Goal: Register for event/course

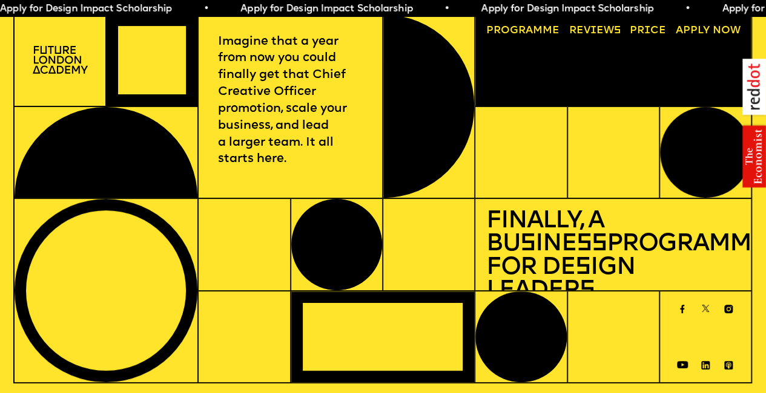
click at [55, 67] on img at bounding box center [60, 60] width 55 height 28
click at [534, 24] on link "Progr a mme" at bounding box center [523, 30] width 84 height 21
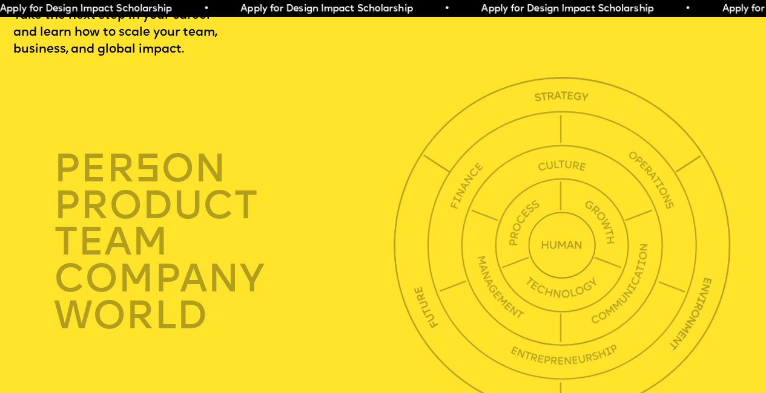
scroll to position [2703, 2]
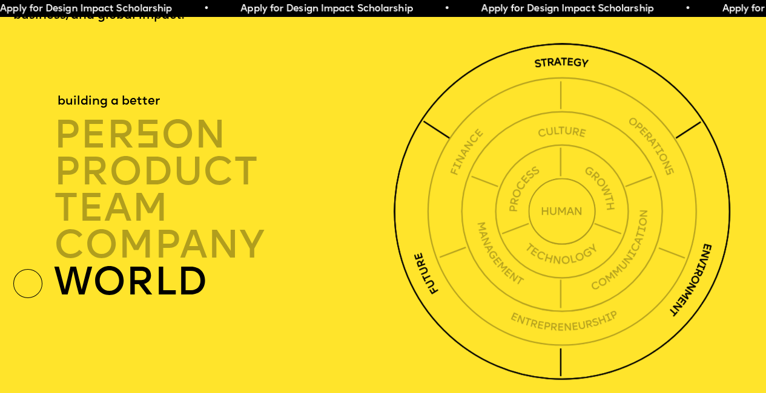
click at [171, 301] on div "world" at bounding box center [226, 282] width 345 height 37
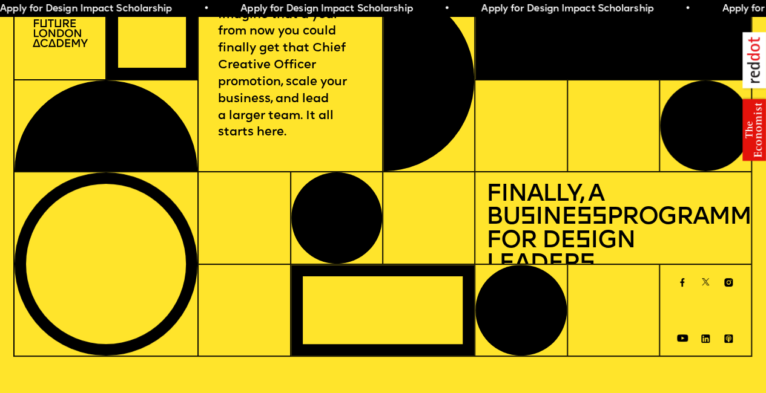
scroll to position [0, 2]
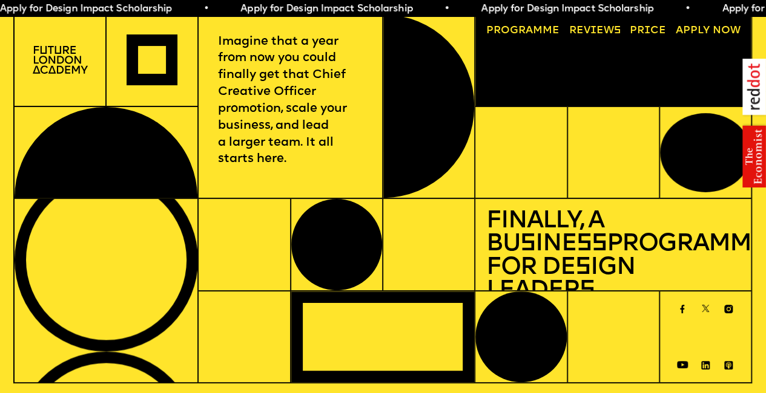
click at [696, 28] on link "A pply now" at bounding box center [708, 30] width 76 height 21
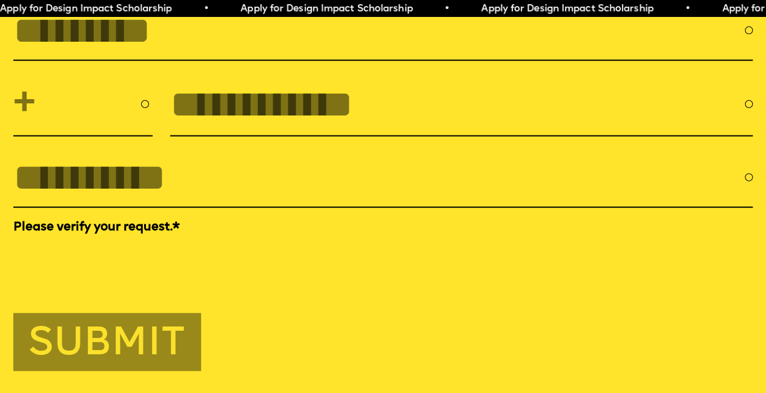
scroll to position [3574, 0]
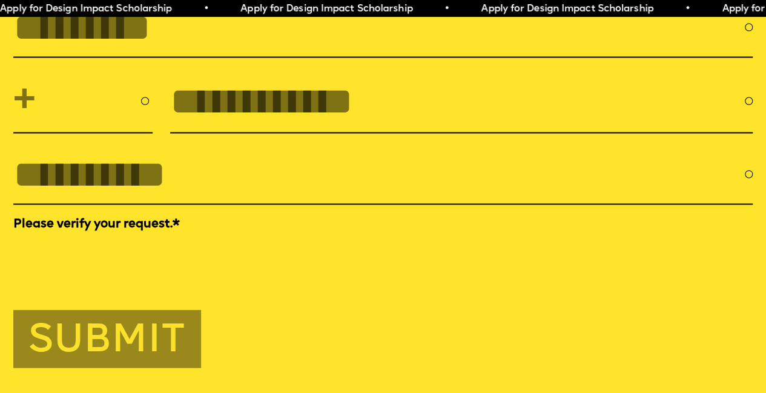
click at [325, 123] on input "tel" at bounding box center [457, 101] width 574 height 43
click at [213, 49] on input "FULL NAME" at bounding box center [378, 27] width 731 height 43
click at [211, 196] on input "EMAIL *" at bounding box center [378, 174] width 731 height 43
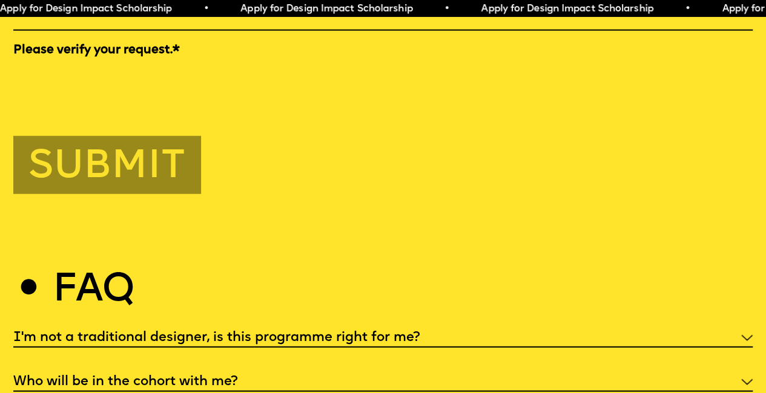
click at [252, 195] on div "Submit" at bounding box center [382, 165] width 739 height 59
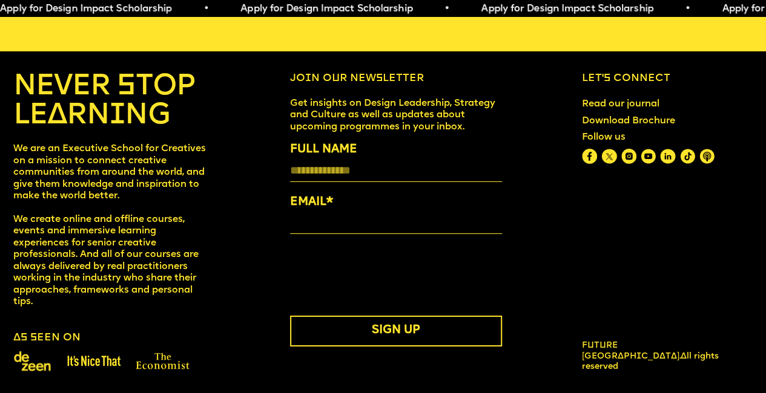
scroll to position [4379, 0]
click at [616, 164] on img at bounding box center [608, 156] width 15 height 15
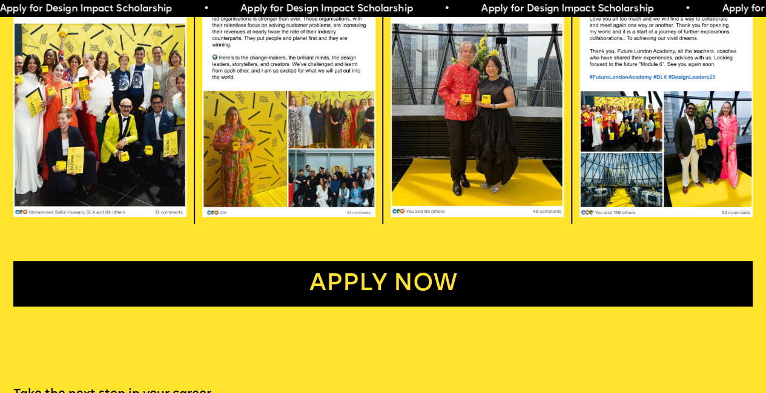
scroll to position [2123, 0]
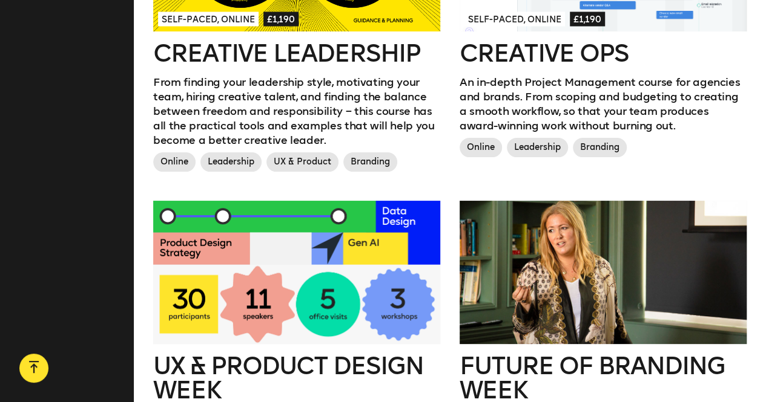
scroll to position [1162, 0]
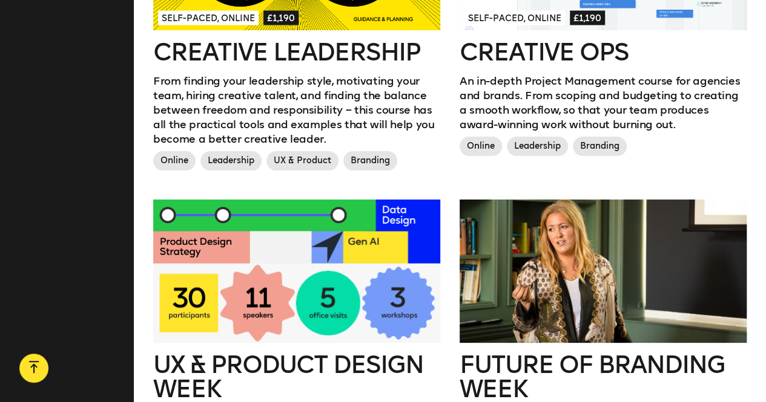
click at [446, 315] on div "UX & Product Design Week Discover the future of UX and product design in a tran…" at bounding box center [296, 368] width 306 height 337
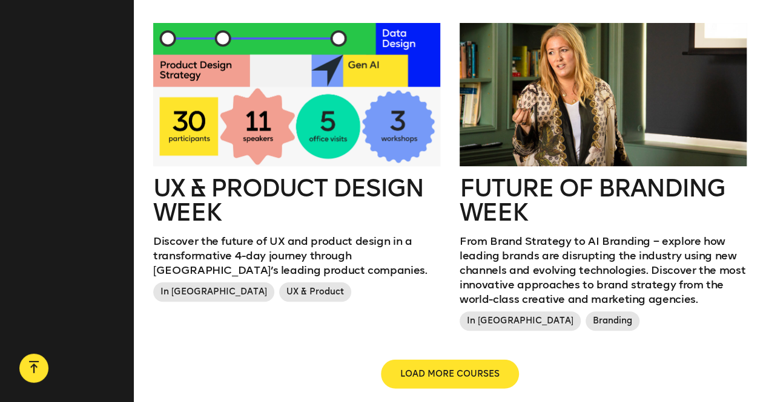
scroll to position [1360, 0]
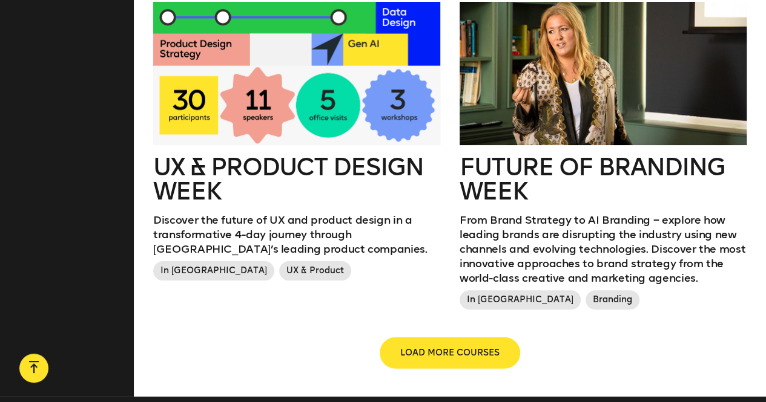
click at [444, 343] on button "LOAD MORE COURSES" at bounding box center [450, 353] width 138 height 29
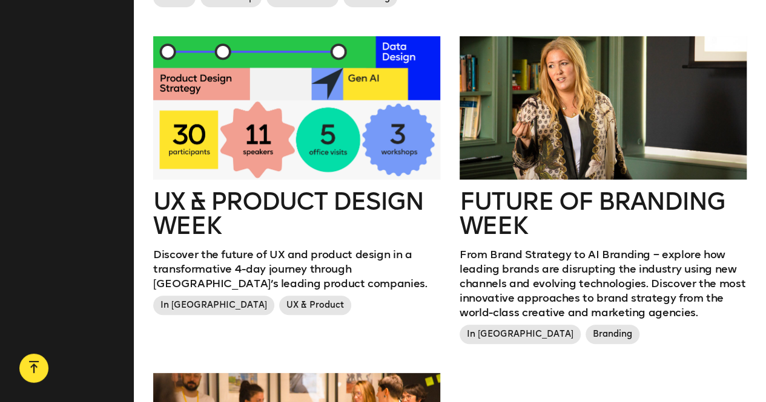
scroll to position [1326, 0]
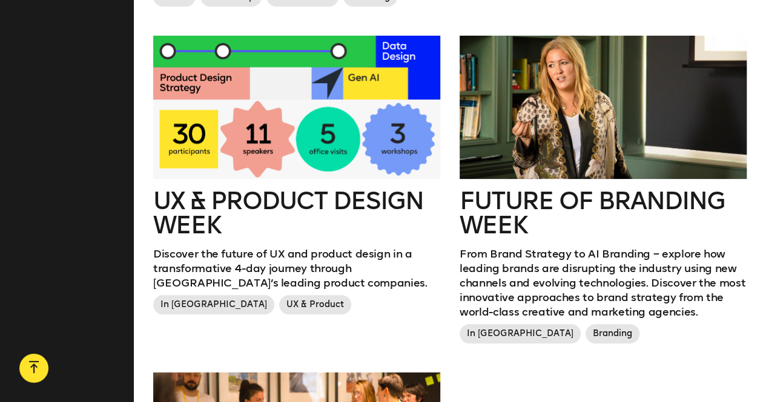
click at [529, 202] on h2 "Future of branding week" at bounding box center [602, 213] width 287 height 48
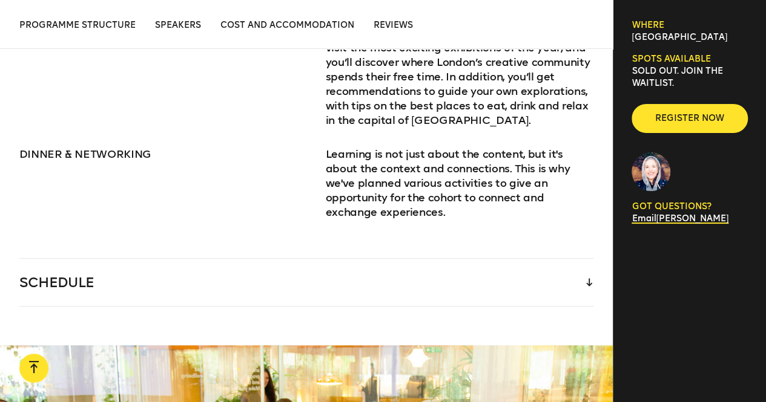
scroll to position [1748, 0]
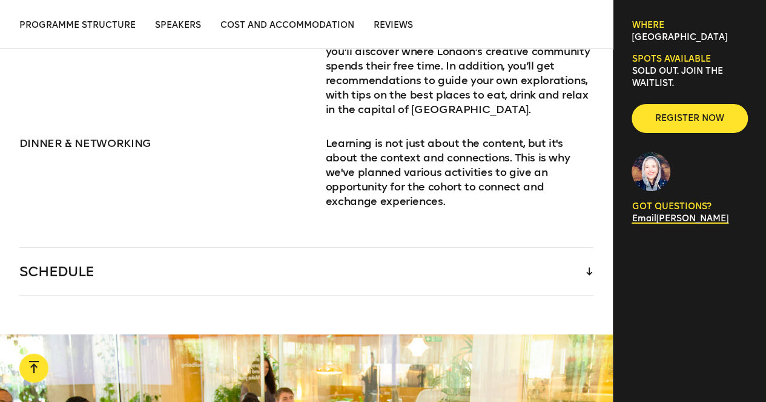
click at [386, 280] on div "SCHEDULE The programme starts [DATE] at 6pm and finishes [DATE] at 8pm. Some of…" at bounding box center [306, 272] width 574 height 48
click at [402, 259] on div "SCHEDULE" at bounding box center [306, 271] width 574 height 47
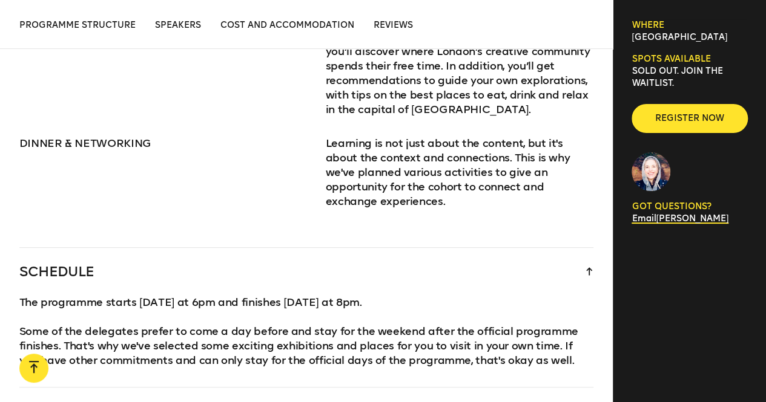
click at [402, 259] on div "SCHEDULE" at bounding box center [306, 271] width 574 height 47
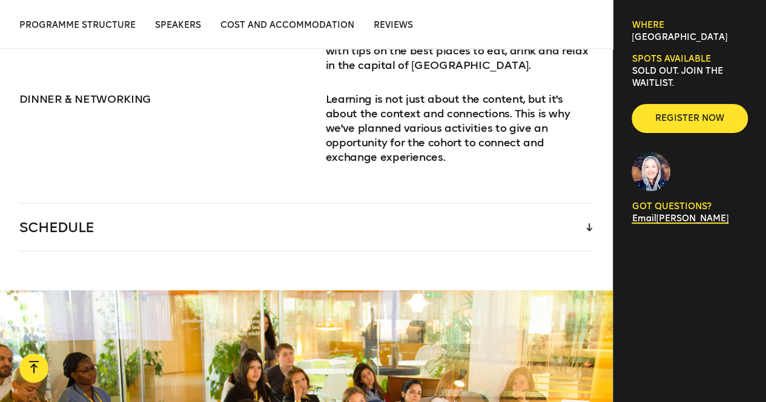
scroll to position [1794, 0]
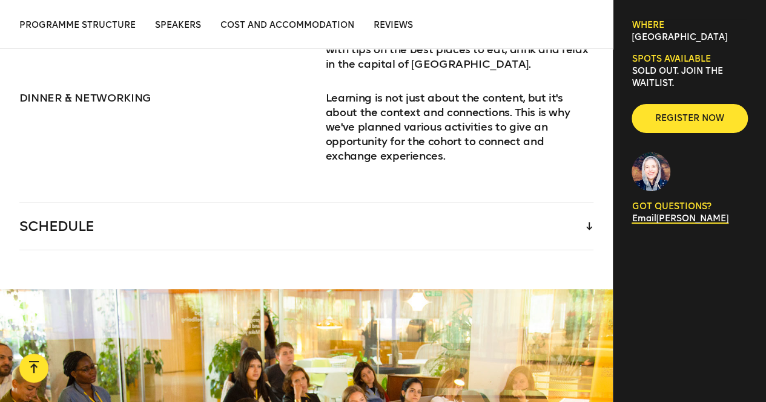
click at [419, 205] on div "SCHEDULE" at bounding box center [306, 226] width 574 height 47
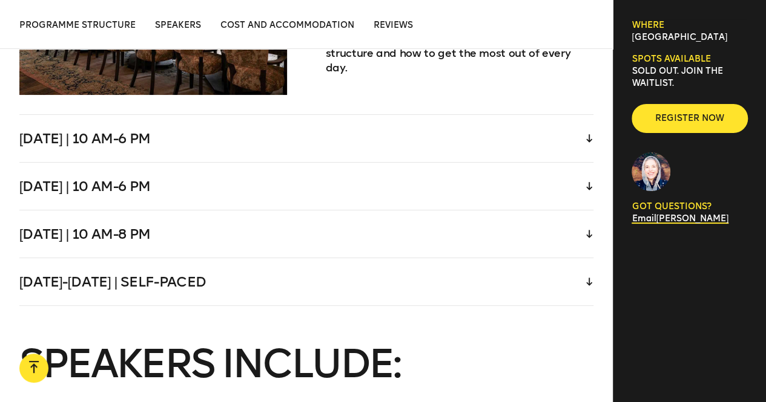
scroll to position [2702, 0]
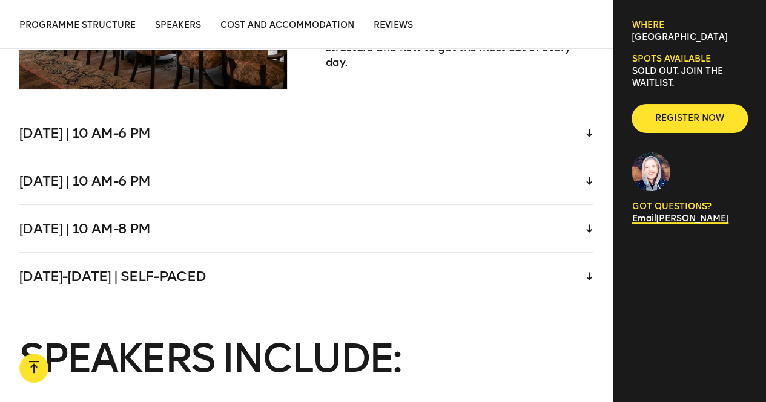
click at [387, 257] on div "[DATE]-[DATE] | Self-paced" at bounding box center [306, 276] width 574 height 47
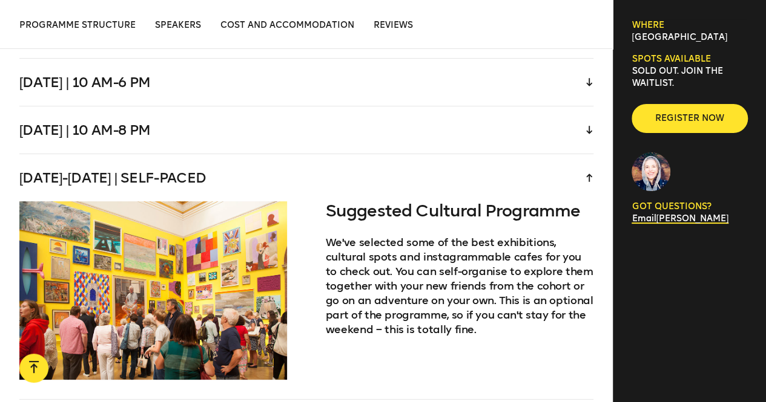
scroll to position [2545, 0]
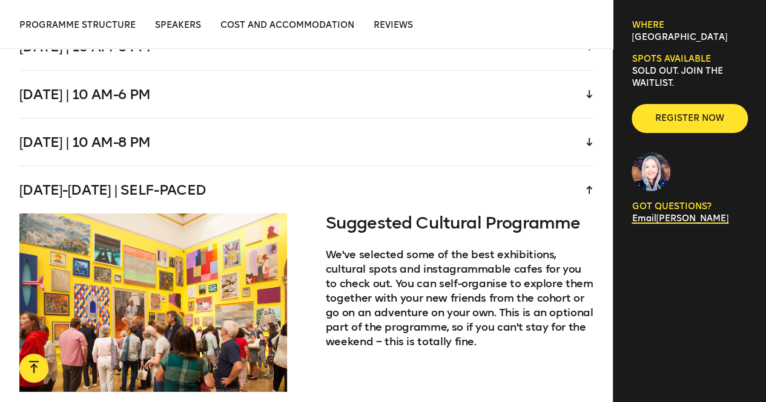
click at [408, 120] on div "[DATE] | 10 am-8 pm" at bounding box center [306, 142] width 574 height 47
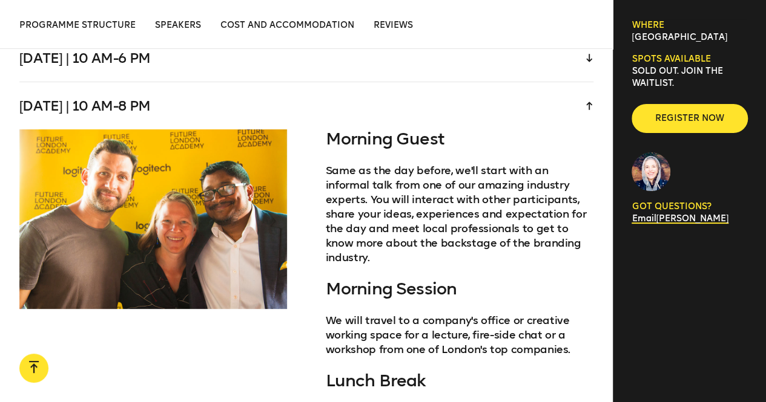
scroll to position [2581, 0]
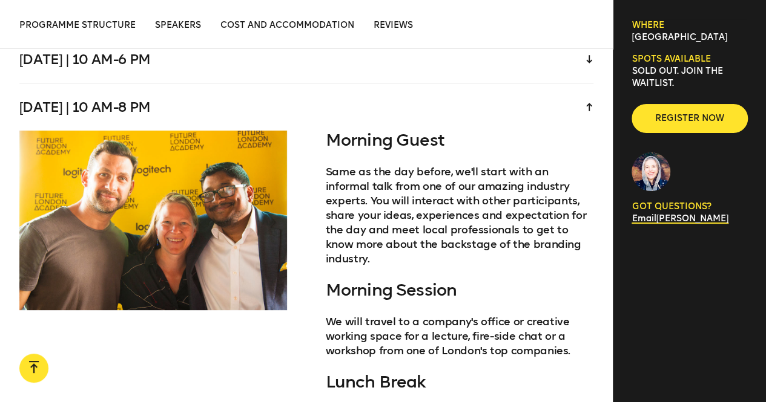
click at [399, 89] on div "[DATE] | 10 am-8 pm" at bounding box center [306, 107] width 574 height 47
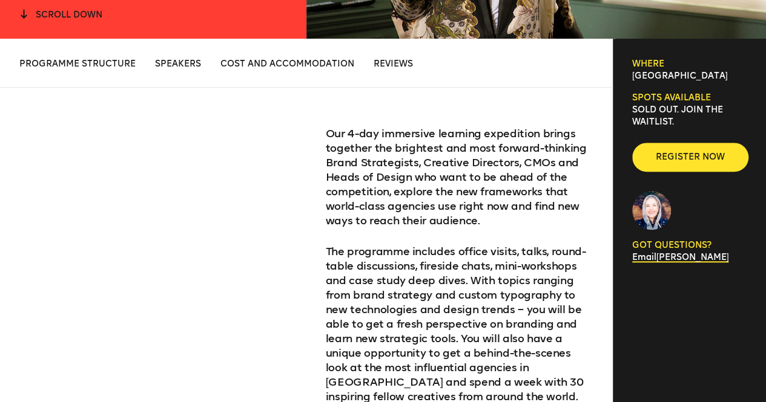
scroll to position [441, 0]
